Goal: Transaction & Acquisition: Purchase product/service

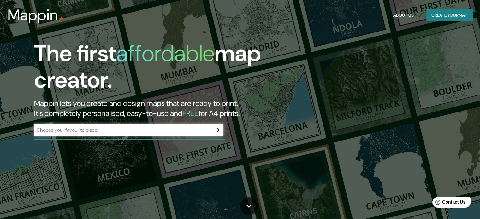
click at [159, 137] on div "​" at bounding box center [128, 131] width 189 height 14
click at [144, 131] on input "text" at bounding box center [122, 129] width 177 height 7
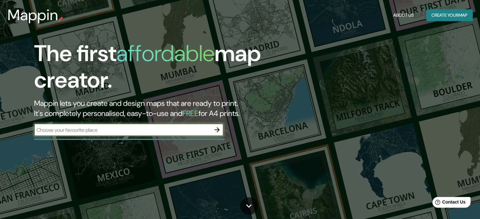
type input "SUNAMPE"
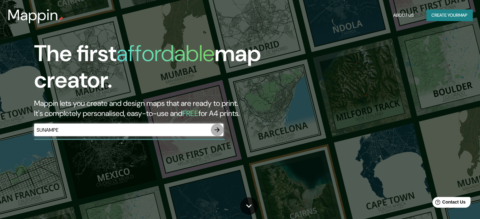
click at [216, 132] on icon "button" at bounding box center [217, 130] width 8 height 8
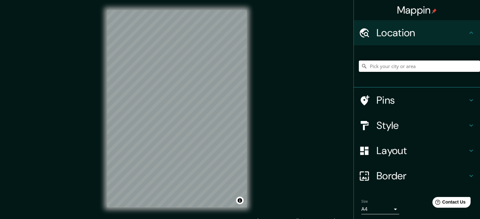
click at [387, 62] on input "Pick your city or area" at bounding box center [419, 66] width 121 height 11
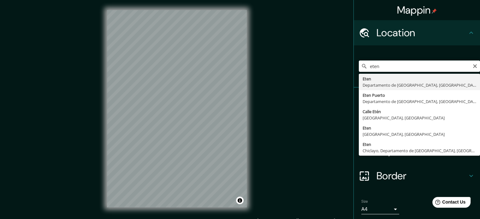
type input "Eten, Departamento de [GEOGRAPHIC_DATA], [GEOGRAPHIC_DATA]"
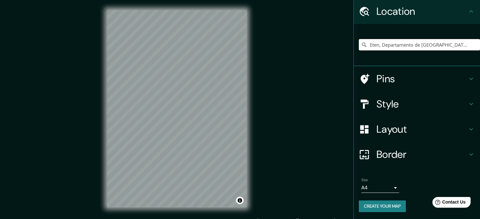
scroll to position [21, 0]
click at [382, 175] on div "Size A4 single" at bounding box center [417, 185] width 116 height 20
click at [390, 191] on body "Mappin Location Eten, Departamento de Lambayeque, Perú Pins Style Layout Border…" at bounding box center [240, 109] width 480 height 219
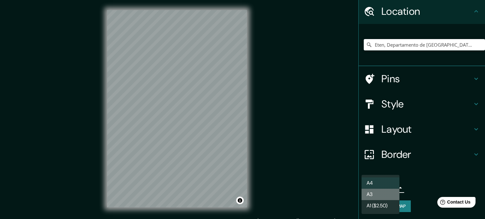
click at [376, 197] on li "A3" at bounding box center [380, 194] width 38 height 11
type input "a4"
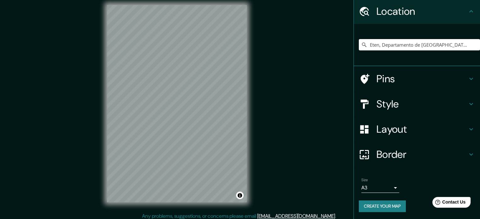
scroll to position [8, 0]
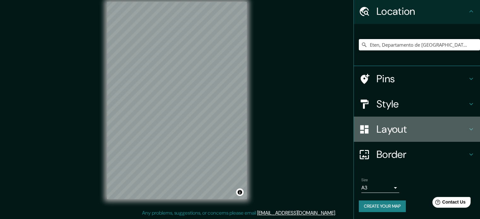
click at [386, 130] on h4 "Layout" at bounding box center [421, 129] width 91 height 13
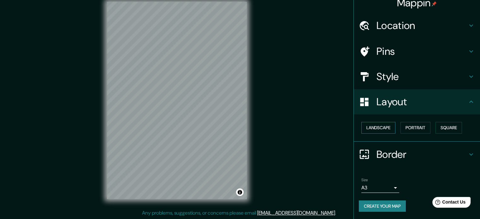
scroll to position [7, 0]
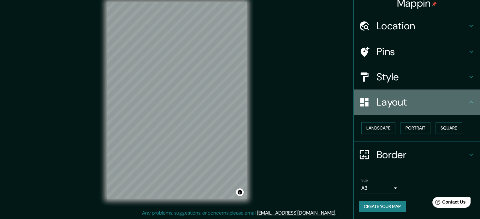
click at [383, 91] on div "Layout" at bounding box center [417, 102] width 126 height 25
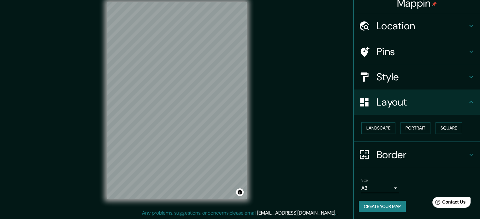
click at [379, 75] on h4 "Style" at bounding box center [421, 77] width 91 height 13
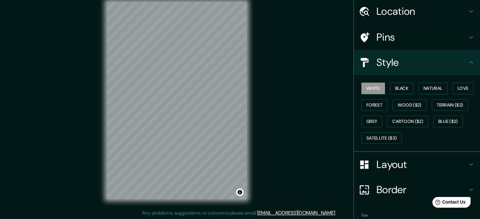
scroll to position [56, 0]
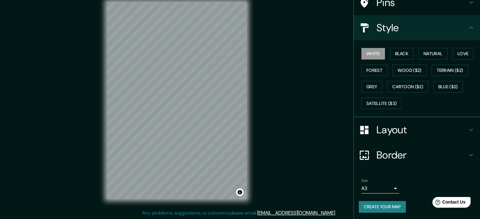
click at [391, 134] on h4 "Layout" at bounding box center [421, 130] width 91 height 13
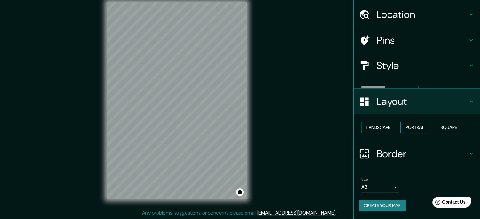
scroll to position [7, 0]
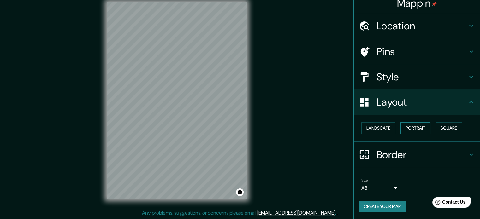
click at [405, 128] on button "Portrait" at bounding box center [415, 128] width 30 height 12
click at [379, 129] on button "Landscape" at bounding box center [378, 128] width 34 height 12
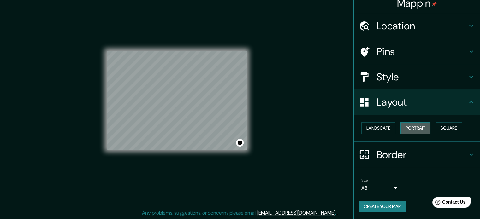
click at [405, 127] on button "Portrait" at bounding box center [415, 128] width 30 height 12
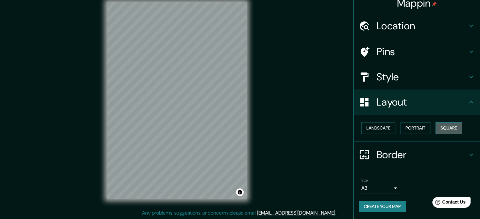
click at [440, 126] on button "Square" at bounding box center [448, 128] width 26 height 12
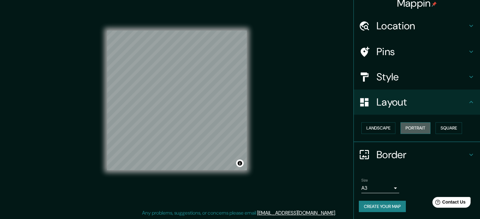
click at [414, 126] on button "Portrait" at bounding box center [415, 128] width 30 height 12
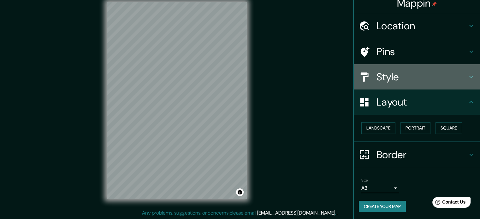
click at [395, 75] on h4 "Style" at bounding box center [421, 77] width 91 height 13
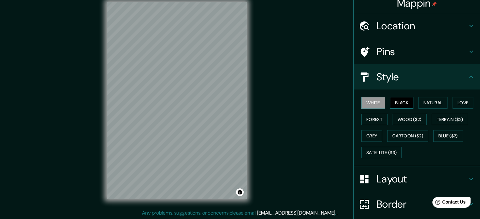
click at [400, 104] on button "Black" at bounding box center [402, 103] width 24 height 12
click at [440, 102] on button "Natural" at bounding box center [432, 103] width 29 height 12
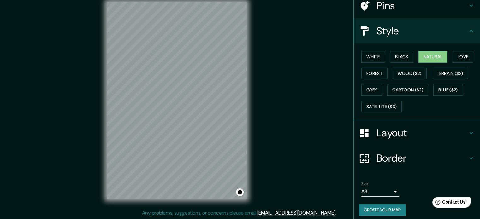
scroll to position [56, 0]
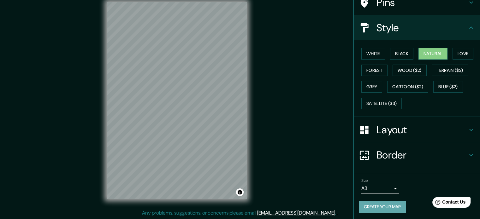
click at [379, 205] on button "Create your map" at bounding box center [382, 207] width 47 height 12
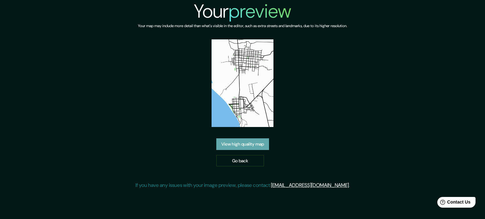
click at [254, 145] on link "View high quality map" at bounding box center [242, 144] width 53 height 12
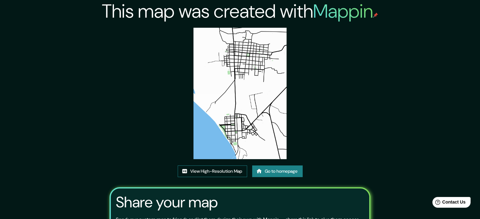
click at [214, 169] on link "View High-Resolution Map" at bounding box center [212, 172] width 69 height 12
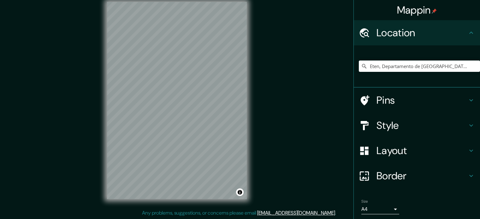
scroll to position [8, 0]
click at [385, 68] on input "Eten, Departamento de [GEOGRAPHIC_DATA], [GEOGRAPHIC_DATA]" at bounding box center [419, 66] width 121 height 11
click at [389, 63] on input "Pick your city or area" at bounding box center [419, 66] width 121 height 11
type input "Eten, Departamento de [GEOGRAPHIC_DATA], [GEOGRAPHIC_DATA]"
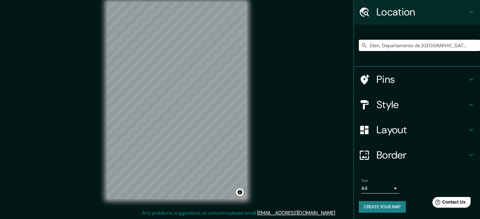
scroll to position [21, 0]
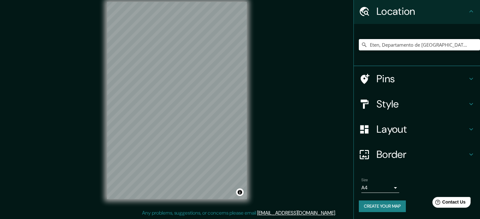
click at [389, 142] on div "Border" at bounding box center [417, 154] width 126 height 25
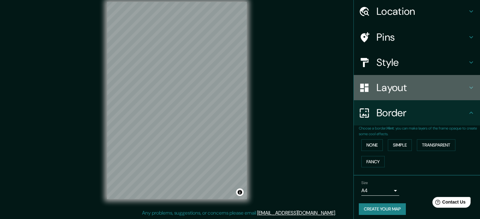
click at [385, 84] on h4 "Layout" at bounding box center [421, 87] width 91 height 13
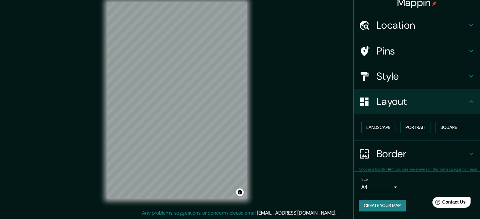
scroll to position [7, 0]
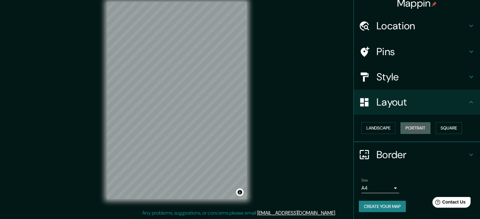
click at [416, 126] on button "Portrait" at bounding box center [415, 128] width 30 height 12
click at [385, 125] on button "Landscape" at bounding box center [378, 128] width 34 height 12
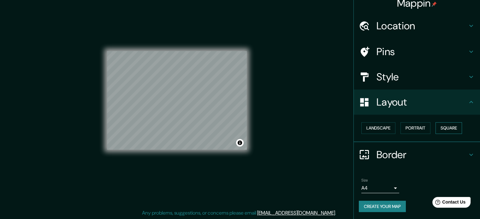
click at [439, 125] on button "Square" at bounding box center [448, 128] width 26 height 12
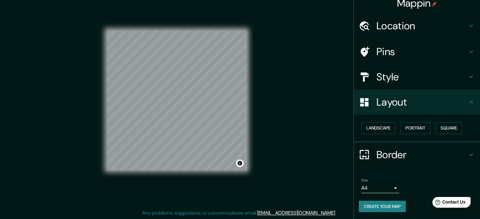
click at [404, 74] on h4 "Style" at bounding box center [421, 77] width 91 height 13
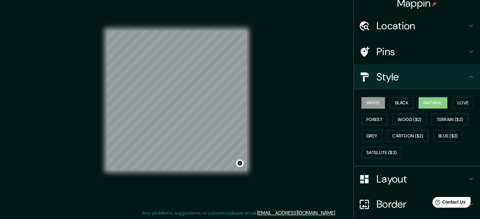
click at [425, 103] on button "Natural" at bounding box center [432, 103] width 29 height 12
click at [290, 87] on div "Mappin Location Eten, Departamento de Lambayeque, Perú Eten Departamento de Lam…" at bounding box center [240, 106] width 480 height 228
click at [285, 94] on div "Mappin Location Eten, Departamento de Lambayeque, Perú Eten Departamento de Lam…" at bounding box center [240, 106] width 480 height 228
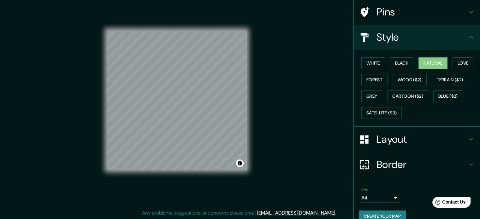
scroll to position [56, 0]
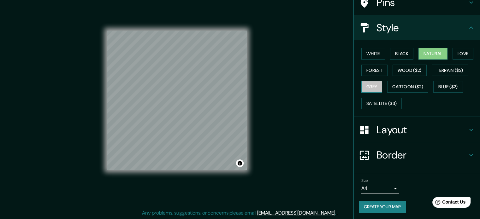
click at [364, 87] on button "Grey" at bounding box center [371, 87] width 21 height 12
click at [424, 51] on button "Natural" at bounding box center [432, 54] width 29 height 12
click at [367, 87] on button "Grey" at bounding box center [371, 87] width 21 height 12
click at [400, 53] on button "Black" at bounding box center [402, 54] width 24 height 12
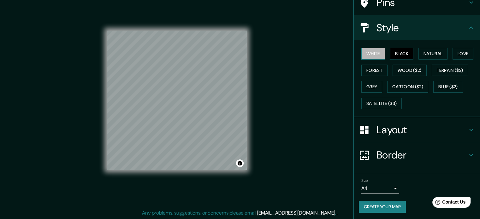
click at [363, 49] on button "White" at bounding box center [373, 54] width 24 height 12
click at [424, 53] on button "Natural" at bounding box center [432, 54] width 29 height 12
click at [369, 53] on button "White" at bounding box center [373, 54] width 24 height 12
click at [373, 187] on body "Mappin Location Eten, Departamento de Lambayeque, Perú Eten Departamento de Lam…" at bounding box center [240, 101] width 480 height 219
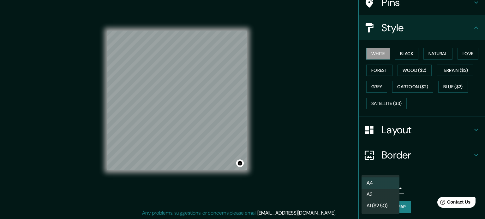
click at [385, 198] on li "A3" at bounding box center [380, 194] width 38 height 11
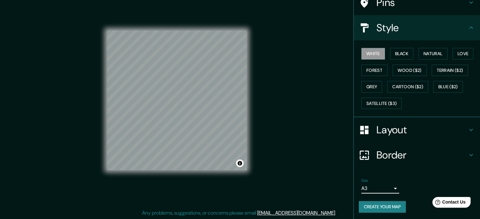
click at [390, 206] on button "Create your map" at bounding box center [382, 207] width 47 height 12
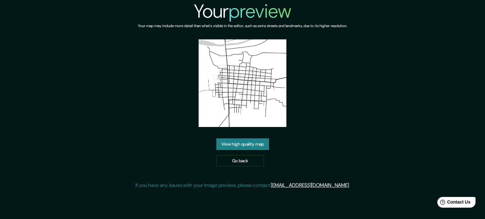
click at [228, 144] on link "View high quality map" at bounding box center [242, 144] width 53 height 12
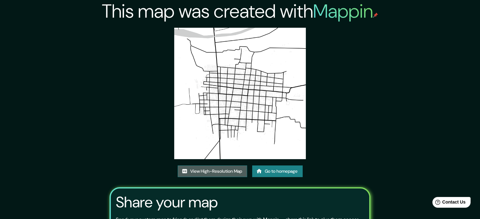
click at [235, 171] on link "View High-Resolution Map" at bounding box center [212, 172] width 69 height 12
click at [219, 172] on link "View High-Resolution Map" at bounding box center [212, 172] width 69 height 12
click at [222, 171] on link "View High-Resolution Map" at bounding box center [212, 172] width 69 height 12
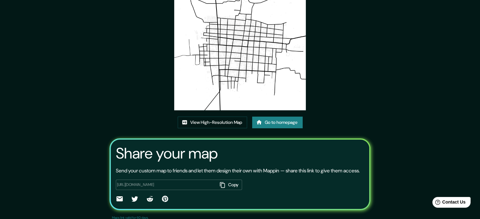
scroll to position [70, 0]
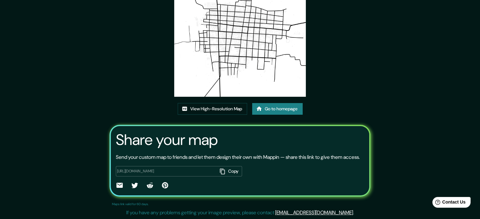
click at [272, 103] on link "Go to homepage" at bounding box center [277, 109] width 50 height 12
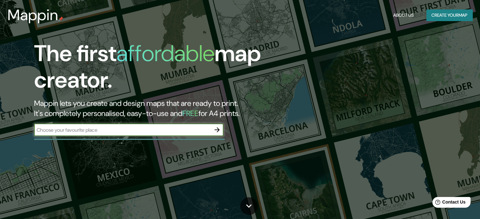
click at [178, 131] on input "text" at bounding box center [122, 129] width 177 height 7
type input "ETEN"
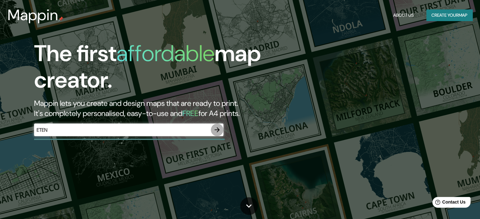
click at [219, 129] on icon "button" at bounding box center [216, 129] width 5 height 5
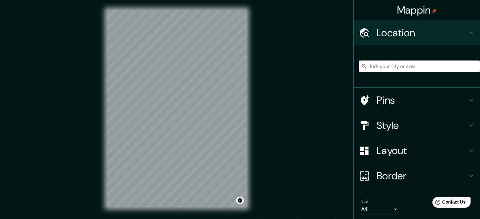
click at [380, 68] on input "Pick your city or area" at bounding box center [419, 66] width 121 height 11
type input "Eten, Departamento de Lambayeque, Perú"
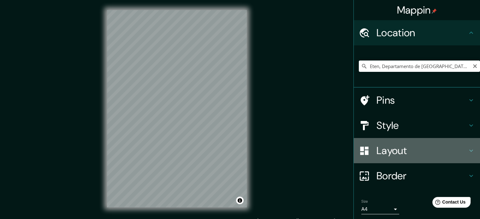
click at [392, 155] on h4 "Layout" at bounding box center [421, 150] width 91 height 13
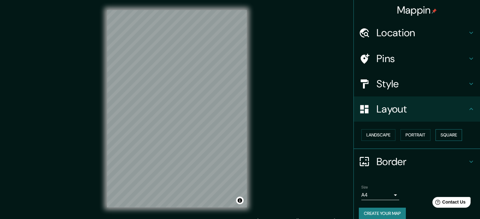
click at [446, 133] on button "Square" at bounding box center [448, 135] width 26 height 12
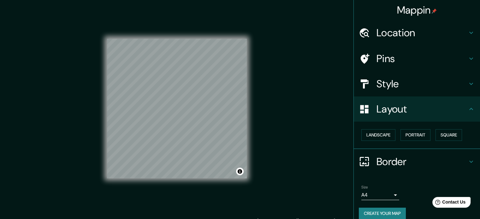
click at [376, 193] on body "Mappin Location Eten, Departamento de Lambayeque, Perú Pins Style Layout Landsc…" at bounding box center [240, 109] width 480 height 219
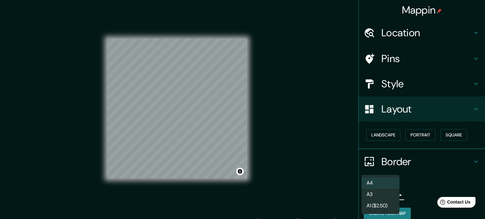
click at [375, 192] on li "A3" at bounding box center [380, 194] width 38 height 11
type input "a4"
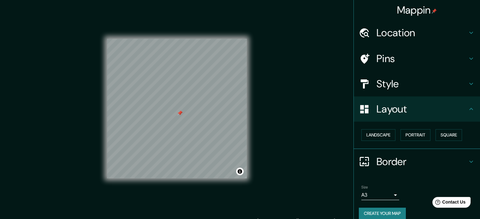
click at [386, 50] on div "Pins" at bounding box center [417, 58] width 126 height 25
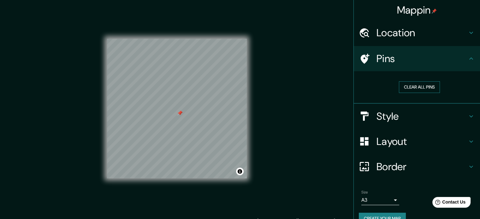
click at [405, 87] on button "Clear all pins" at bounding box center [419, 87] width 41 height 12
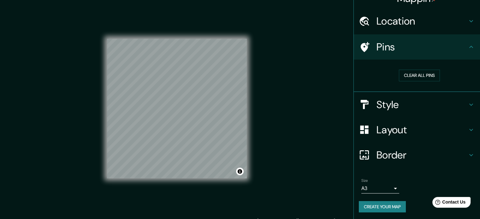
scroll to position [12, 0]
click at [387, 203] on button "Create your map" at bounding box center [382, 207] width 47 height 12
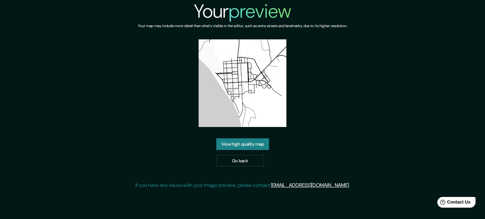
click at [236, 143] on link "View high quality map" at bounding box center [242, 144] width 53 height 12
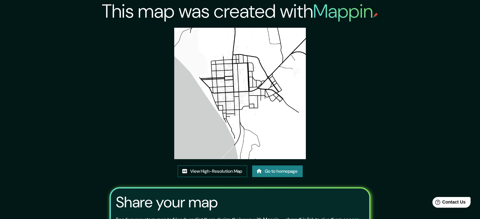
click at [228, 171] on link "View High-Resolution Map" at bounding box center [212, 172] width 69 height 12
